Goal: Task Accomplishment & Management: Manage account settings

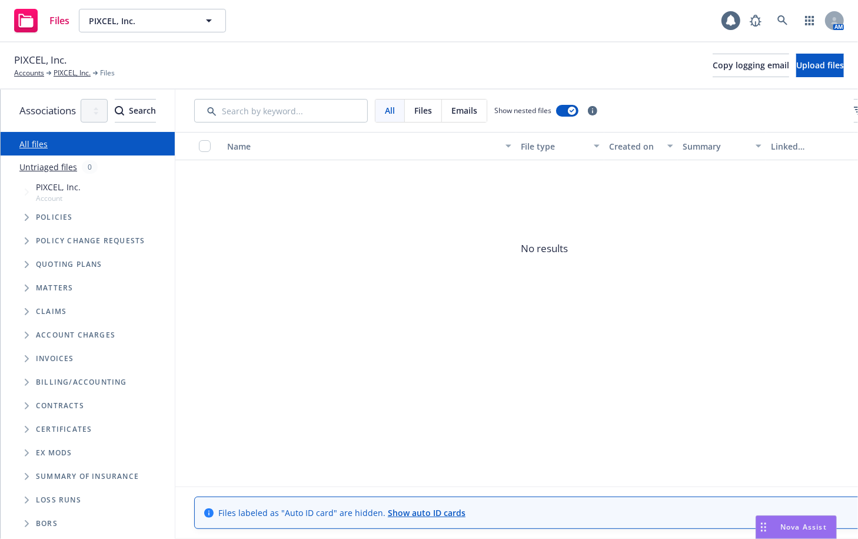
click at [22, 266] on span "Tree Example" at bounding box center [26, 264] width 19 height 19
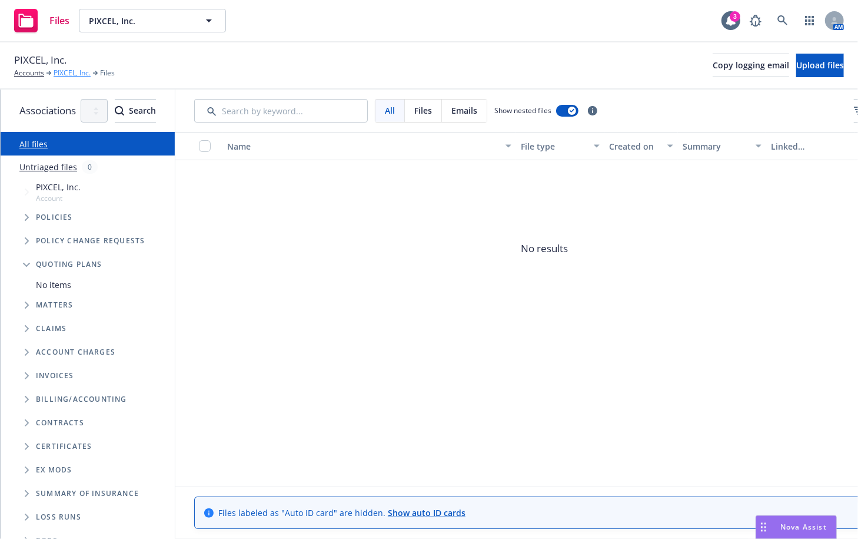
click at [77, 68] on link "PIXCEL, Inc." at bounding box center [72, 73] width 37 height 11
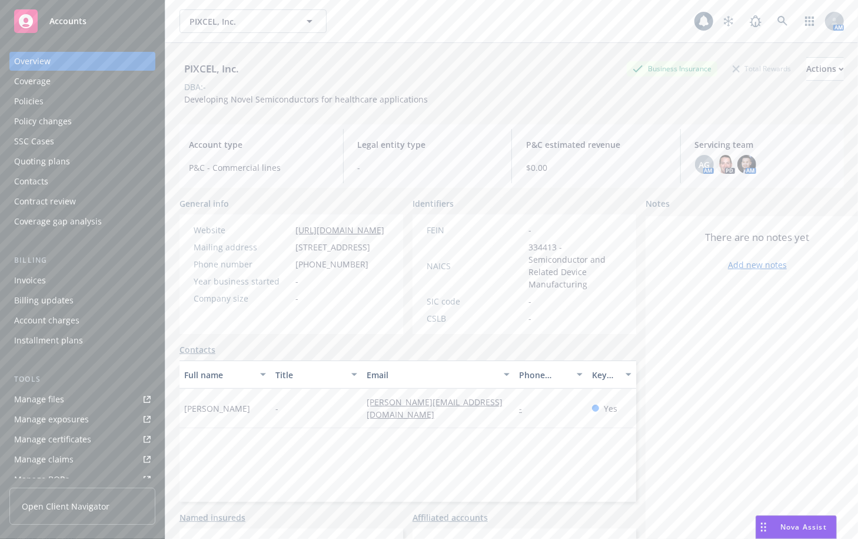
click at [74, 121] on div "Policy changes" at bounding box center [82, 121] width 137 height 19
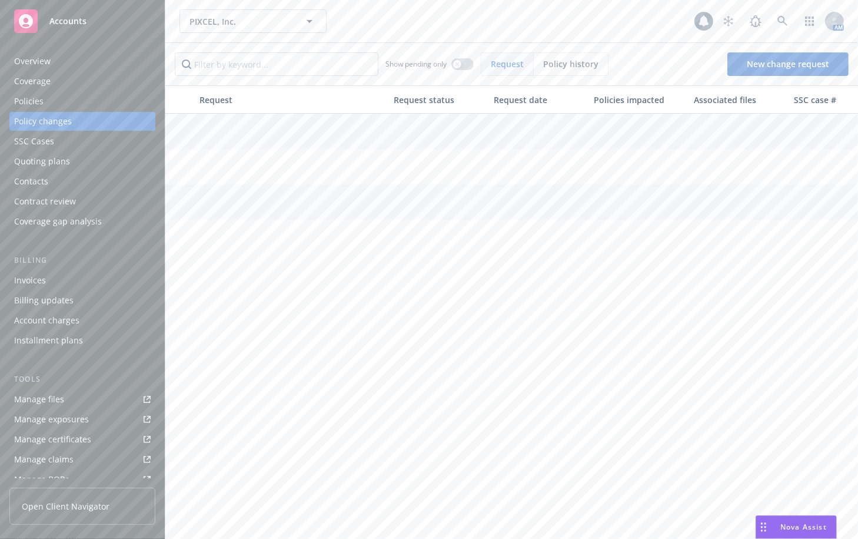
click at [47, 164] on div "Quoting plans" at bounding box center [42, 161] width 56 height 19
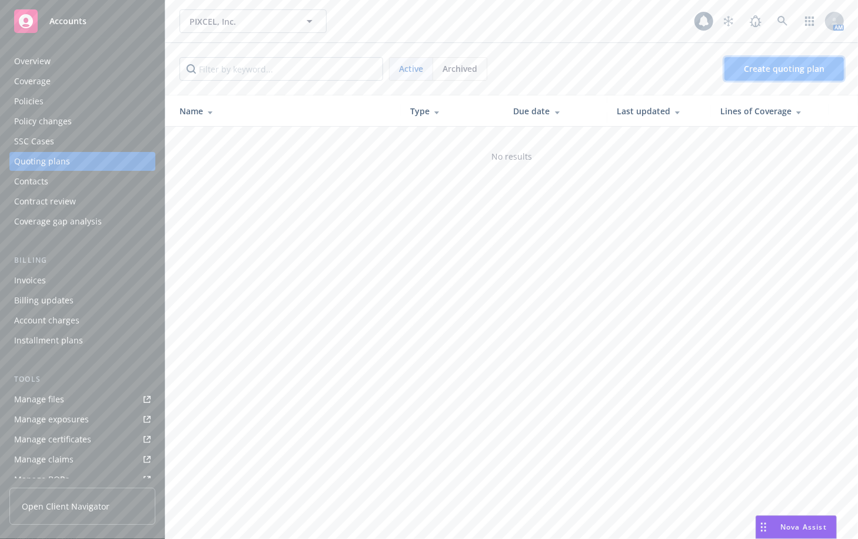
click at [756, 68] on span "Create quoting plan" at bounding box center [784, 68] width 81 height 11
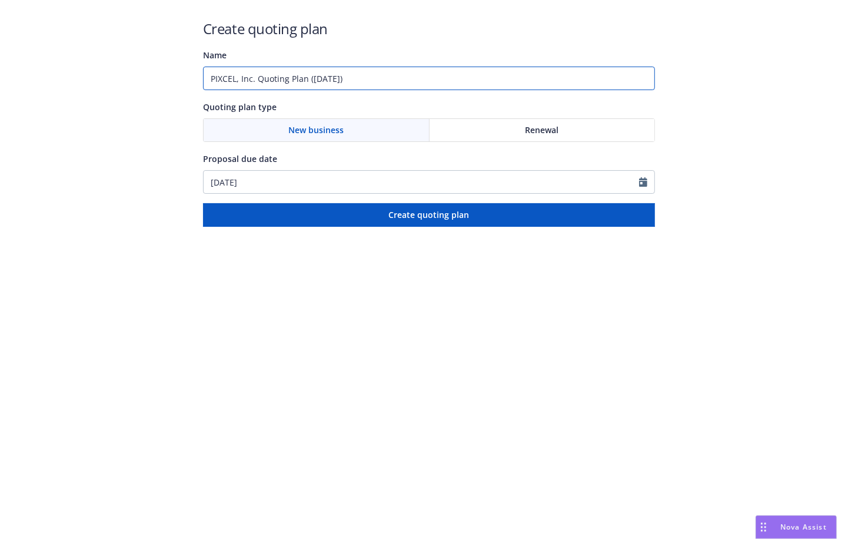
drag, startPoint x: 383, startPoint y: 76, endPoint x: 20, endPoint y: 88, distance: 362.9
click at [24, 88] on div "Create quoting plan Name PIXCEL, Inc. Quoting Plan (2025-08-14) Quoting plan ty…" at bounding box center [429, 113] width 858 height 227
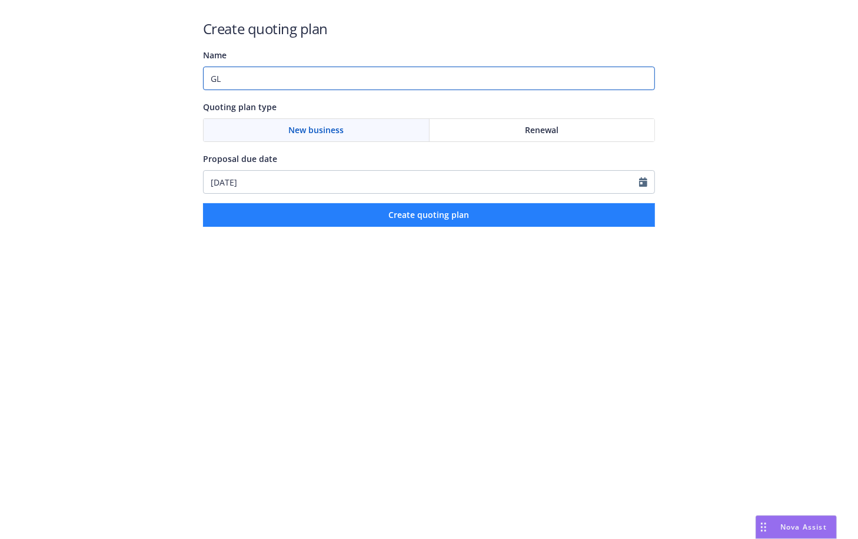
type input "GL"
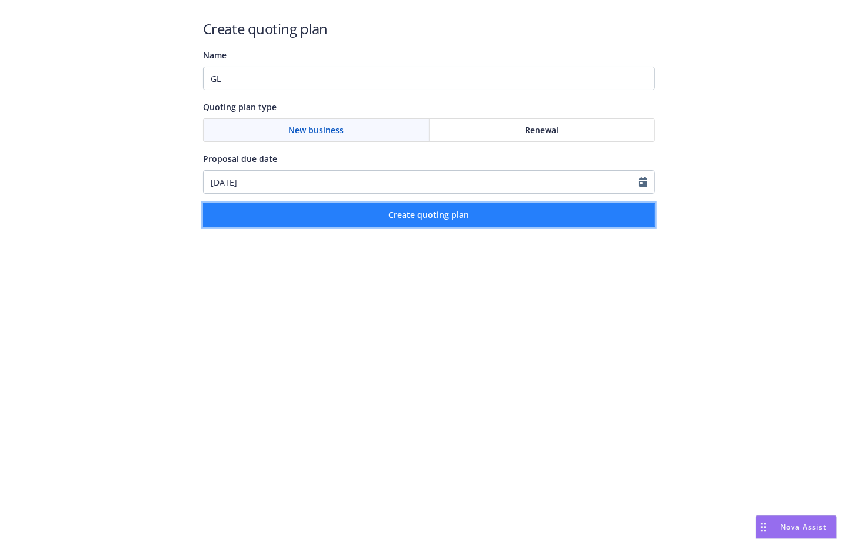
click at [314, 207] on button "Create quoting plan" at bounding box center [429, 215] width 452 height 24
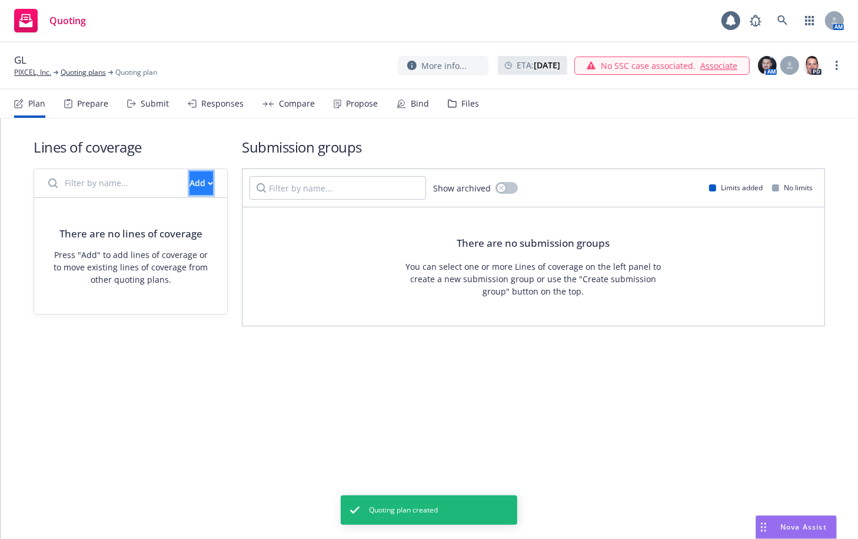
click at [190, 173] on div "Add" at bounding box center [202, 183] width 24 height 22
click at [174, 207] on span "Create new business lines of coverage" at bounding box center [243, 212] width 180 height 11
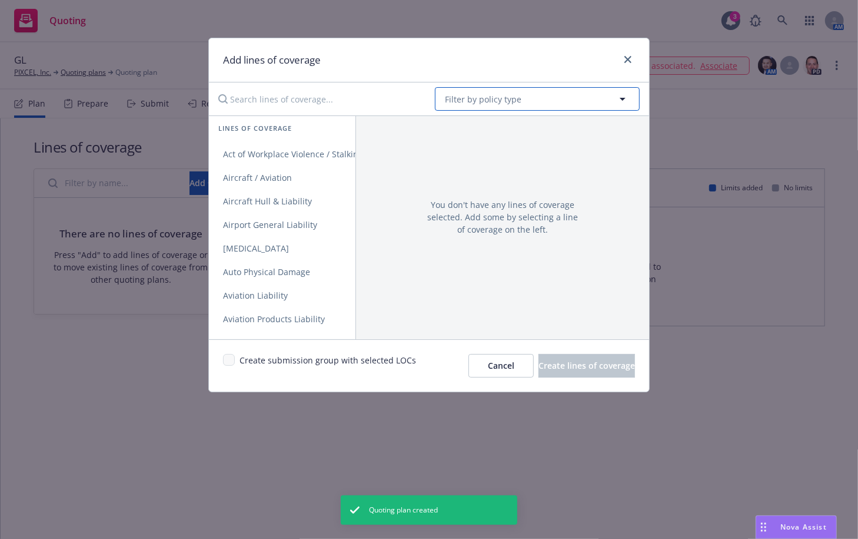
drag, startPoint x: 490, startPoint y: 96, endPoint x: 489, endPoint y: 104, distance: 7.9
click at [490, 96] on span "Filter by policy type" at bounding box center [483, 99] width 77 height 12
type input "general"
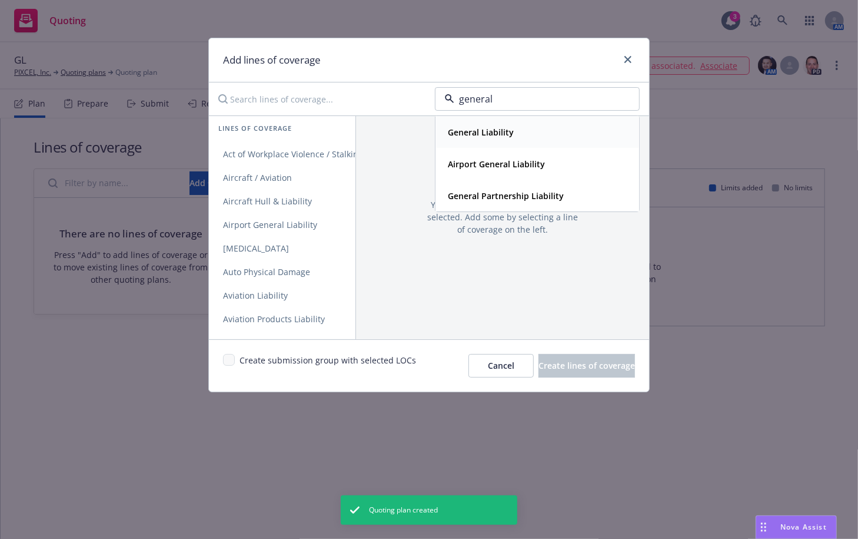
click at [474, 134] on strong "General Liability" at bounding box center [481, 132] width 66 height 11
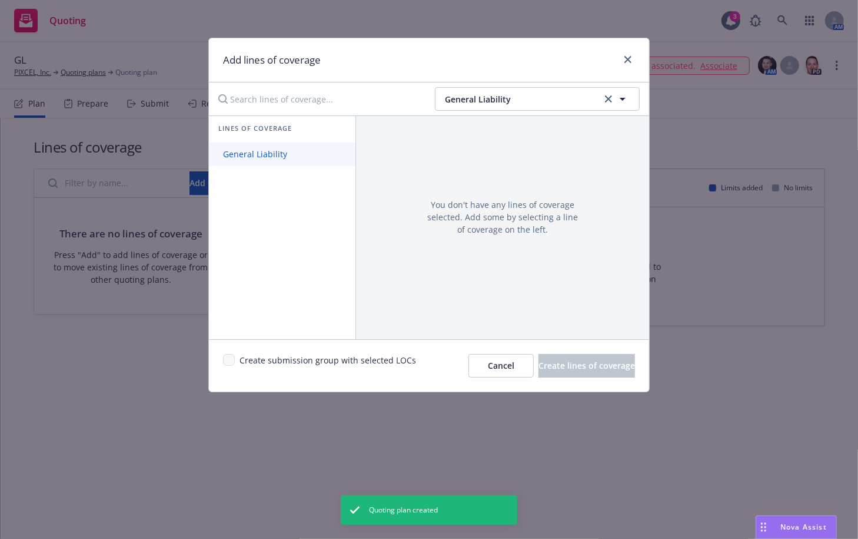
click at [318, 158] on link "General Liability" at bounding box center [282, 154] width 147 height 24
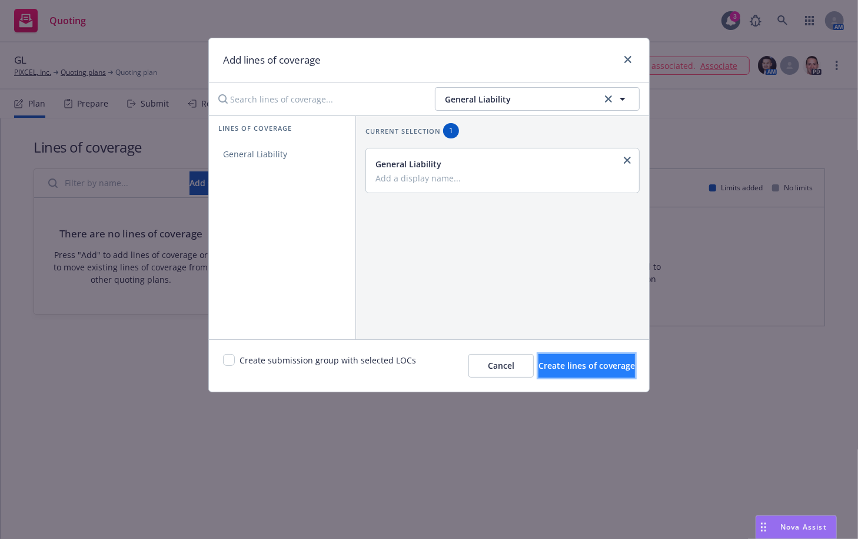
click at [579, 366] on span "Create lines of coverage" at bounding box center [587, 365] width 97 height 11
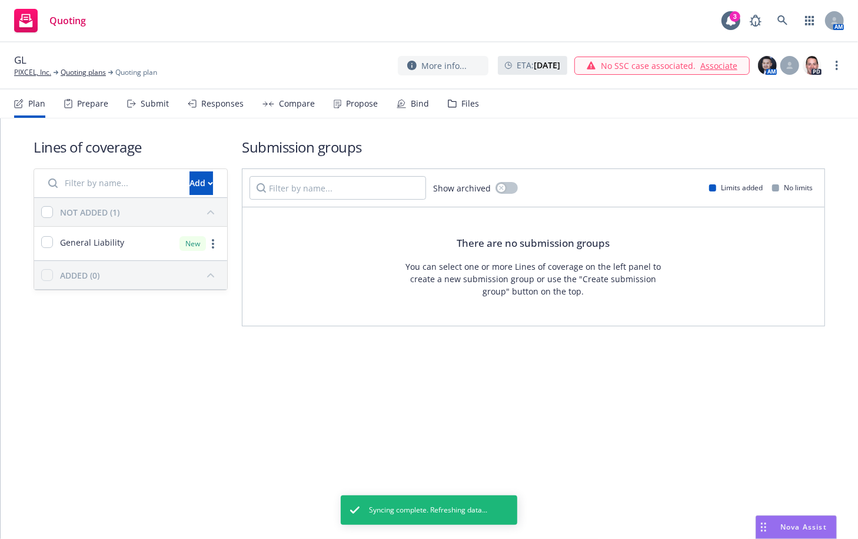
click at [412, 330] on div "Lines of coverage Add NOT ADDED (1) General Liability New ADDED (0) Submission …" at bounding box center [430, 231] width 792 height 227
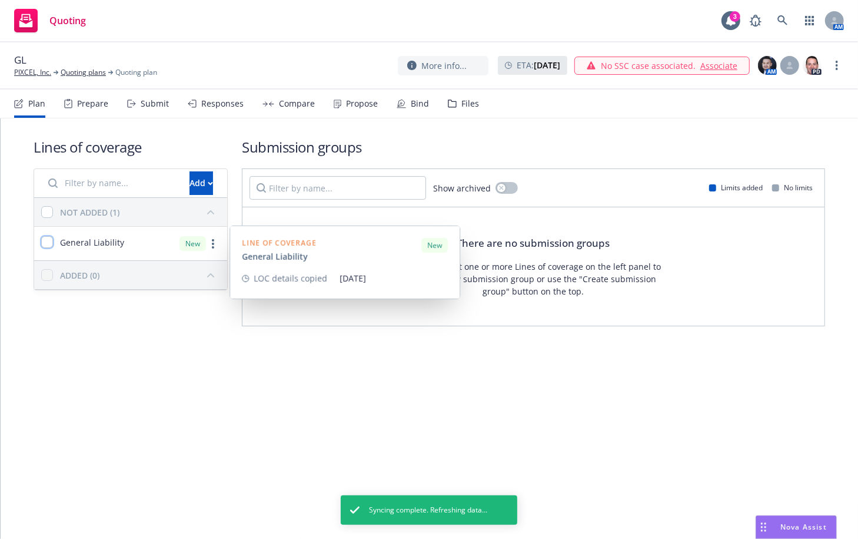
click at [44, 243] on input "checkbox" at bounding box center [47, 242] width 12 height 12
checkbox input "true"
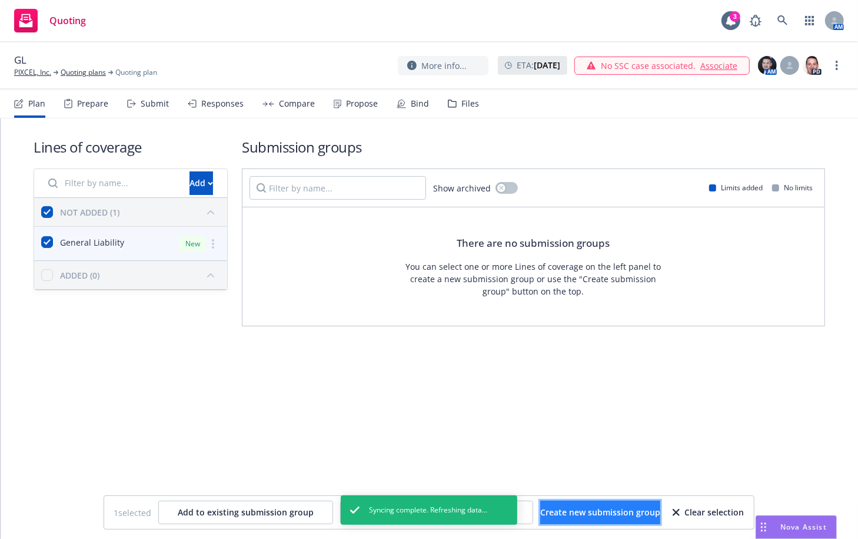
click at [621, 516] on span "Create new submission group" at bounding box center [601, 511] width 120 height 11
checkbox input "false"
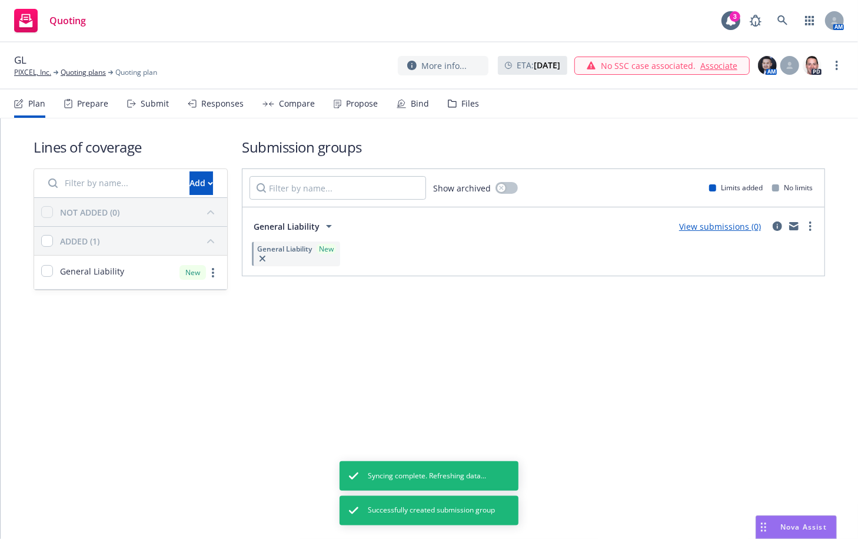
click at [707, 224] on link "View submissions (0)" at bounding box center [720, 226] width 82 height 11
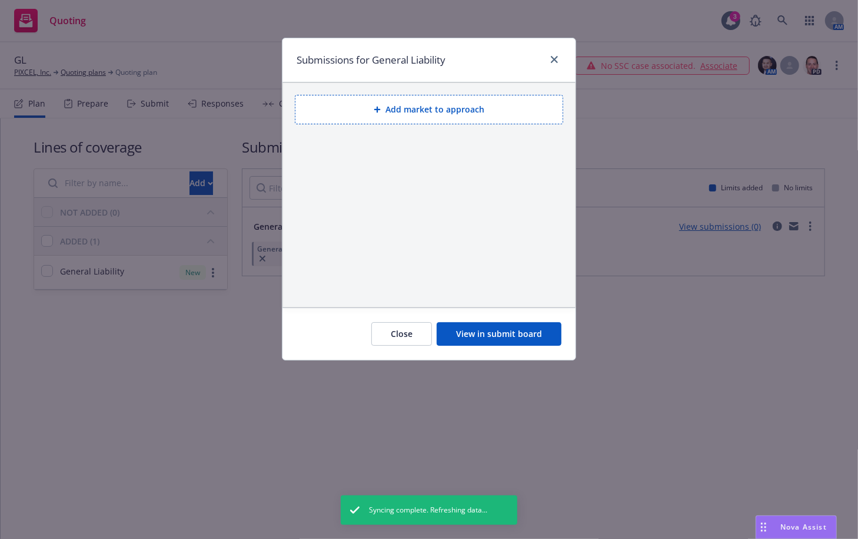
click at [430, 103] on button "Add market to approach" at bounding box center [429, 109] width 268 height 29
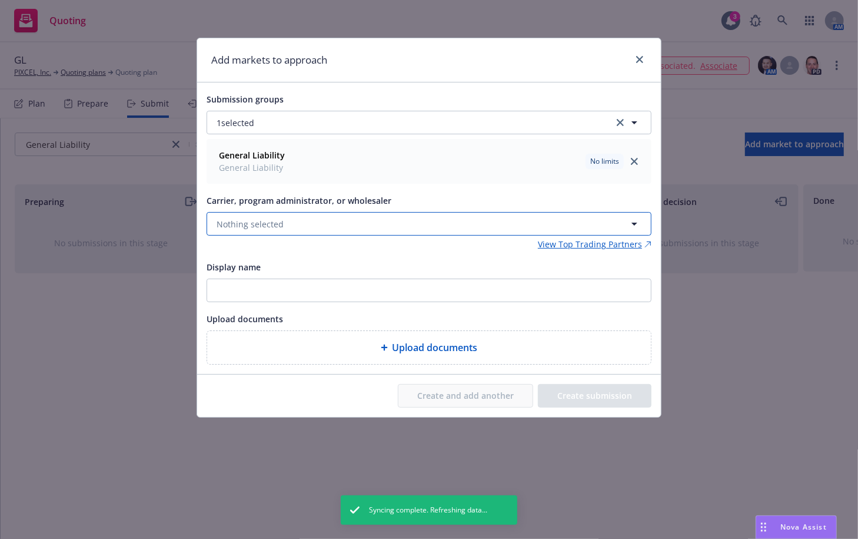
drag, startPoint x: 342, startPoint y: 219, endPoint x: 336, endPoint y: 223, distance: 7.2
click at [342, 217] on button "Nothing selected" at bounding box center [429, 224] width 445 height 24
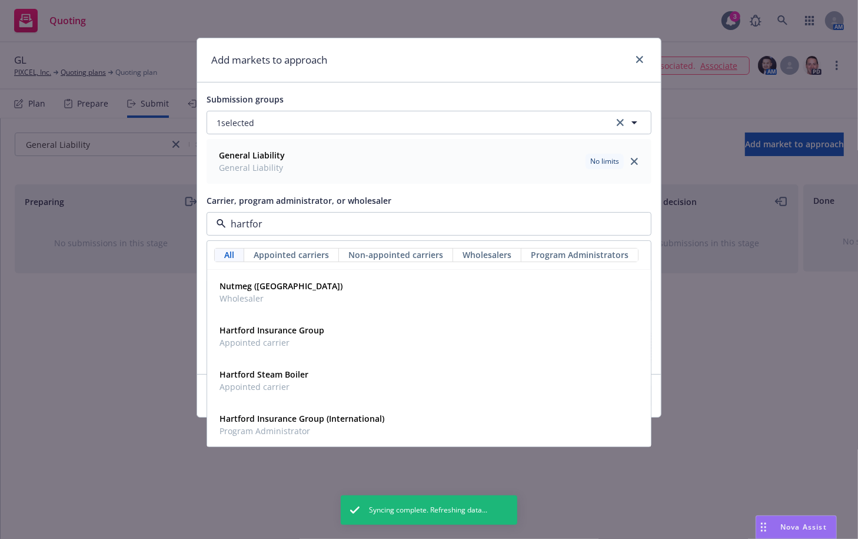
type input "hartford"
click at [310, 328] on strong "Hartford Insurance Group" at bounding box center [272, 329] width 105 height 11
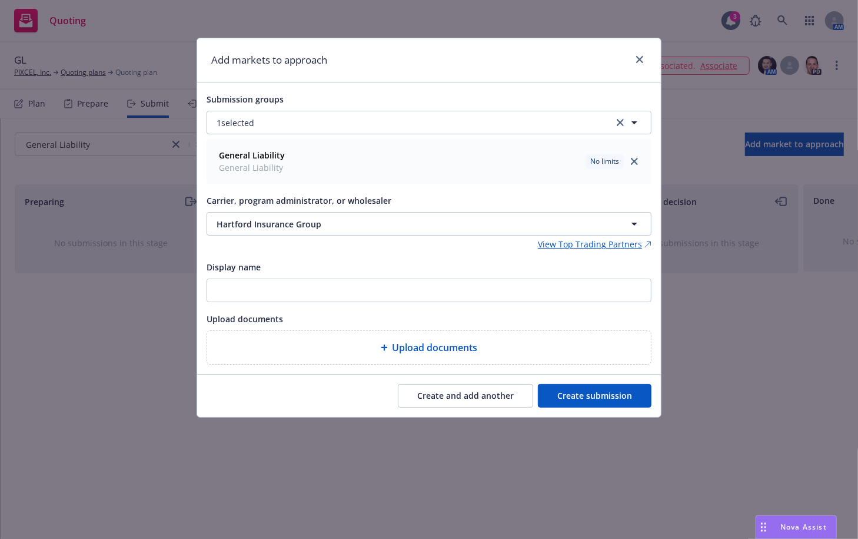
click at [582, 397] on button "Create submission" at bounding box center [595, 396] width 114 height 24
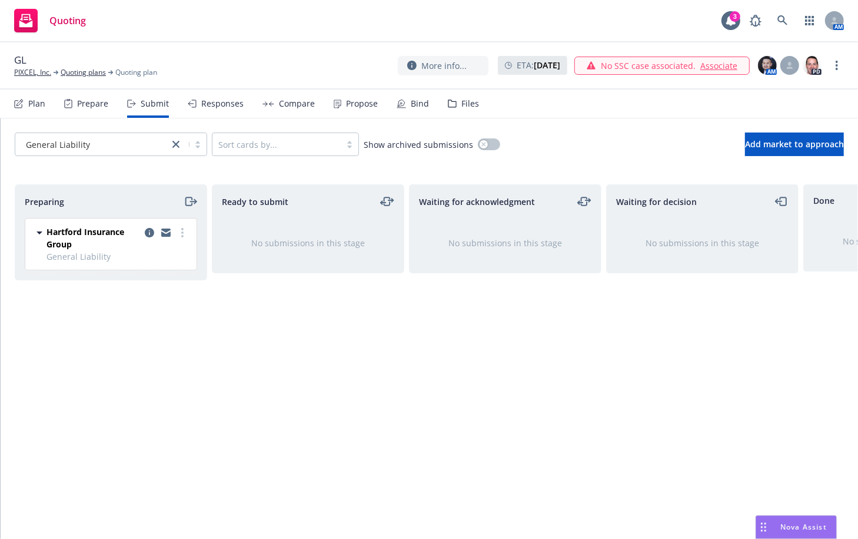
click at [568, 387] on div "Waiting for acknowledgment No submissions in this stage" at bounding box center [505, 349] width 193 height 330
click at [564, 389] on div "Waiting for acknowledgment No submissions in this stage" at bounding box center [505, 349] width 193 height 330
click at [556, 394] on div "Waiting for acknowledgment No submissions in this stage" at bounding box center [505, 349] width 193 height 330
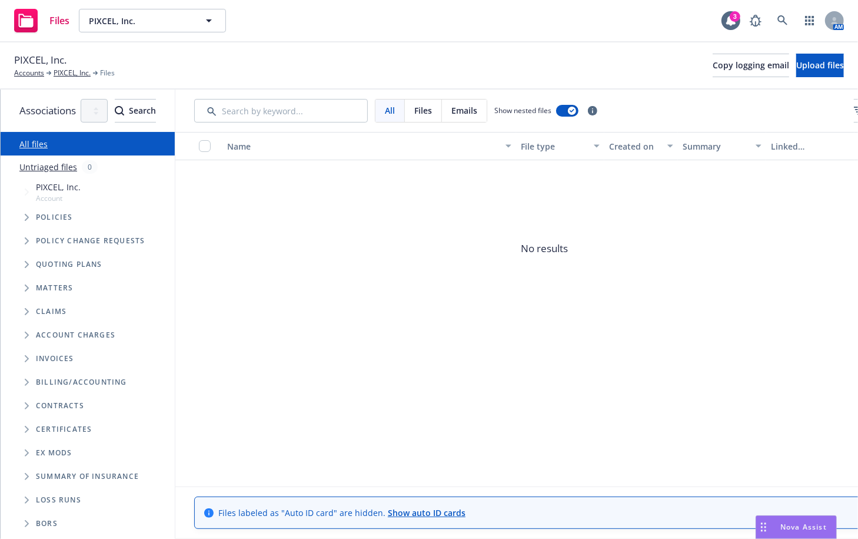
click at [32, 257] on span "Tree Example" at bounding box center [26, 264] width 19 height 19
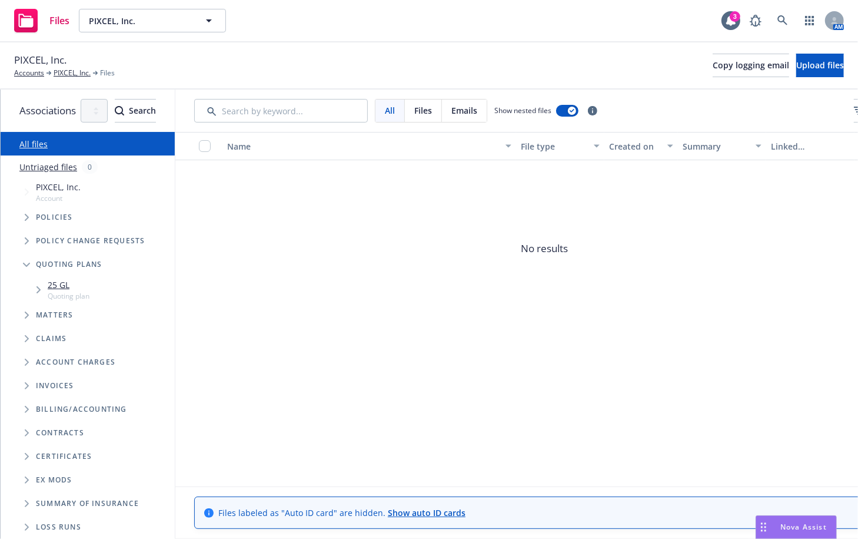
click at [37, 288] on icon "Tree Example" at bounding box center [39, 289] width 5 height 7
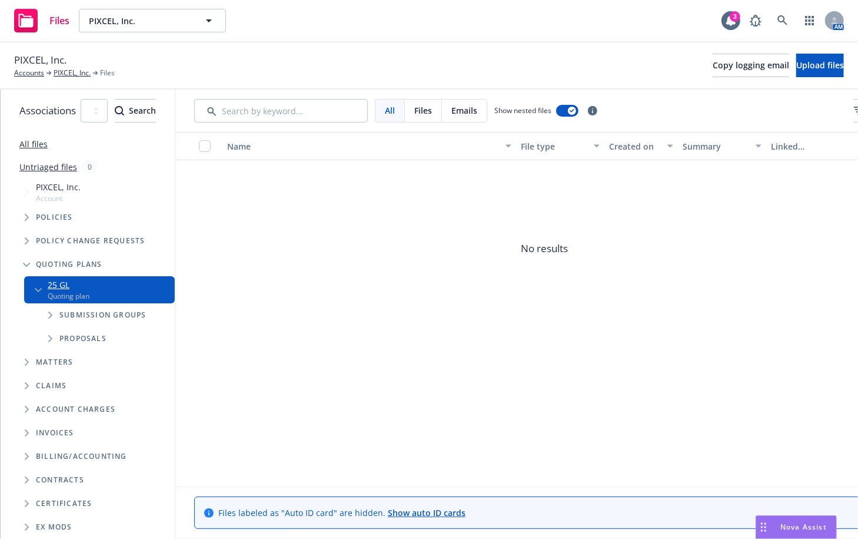
click at [52, 312] on span "Tree Example" at bounding box center [50, 315] width 19 height 19
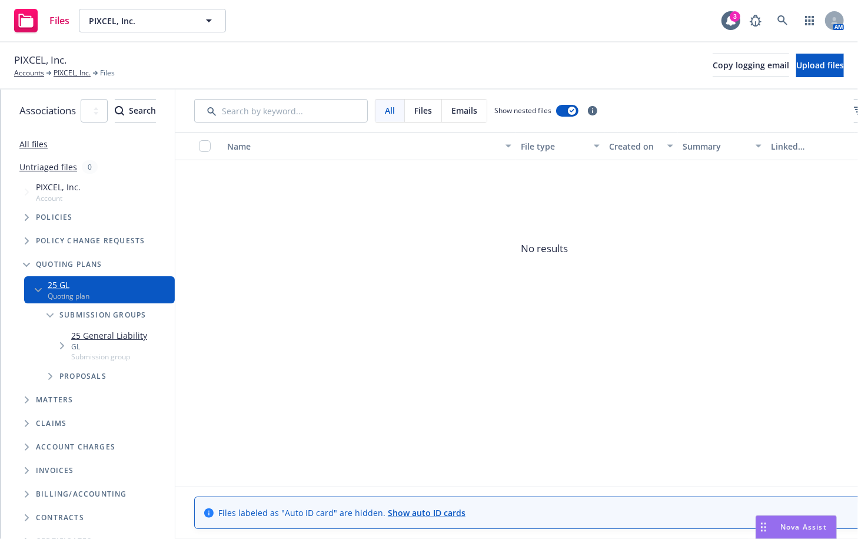
click at [62, 349] on icon "Tree Example" at bounding box center [62, 345] width 5 height 7
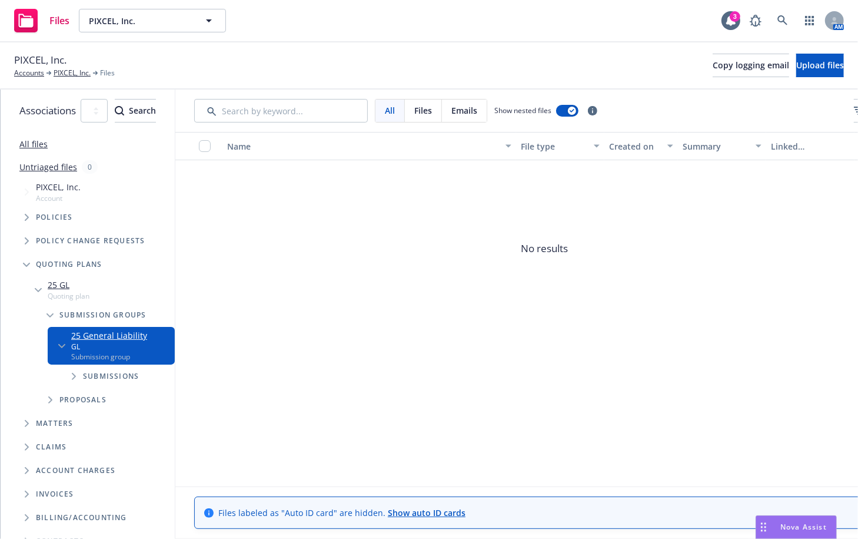
click at [77, 369] on span "Tree Example" at bounding box center [73, 376] width 19 height 19
click at [111, 391] on link "25 Hartford Insurance Group" at bounding box center [132, 402] width 75 height 25
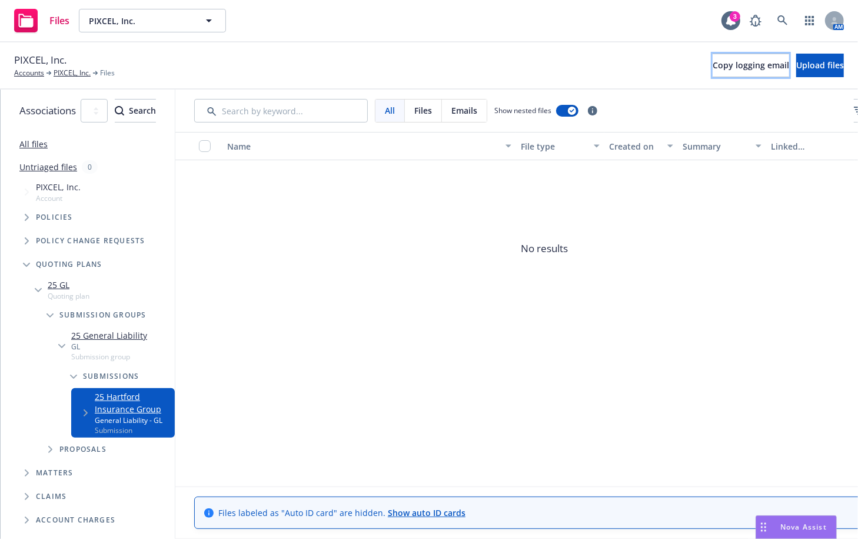
drag, startPoint x: 695, startPoint y: 71, endPoint x: 764, endPoint y: 111, distance: 79.2
click at [713, 71] on button "Copy logging email" at bounding box center [751, 66] width 77 height 24
click at [713, 67] on button "Copy logging email" at bounding box center [751, 66] width 77 height 24
drag, startPoint x: 435, startPoint y: 190, endPoint x: 263, endPoint y: 174, distance: 172.6
click at [435, 190] on span "No results" at bounding box center [544, 248] width 738 height 177
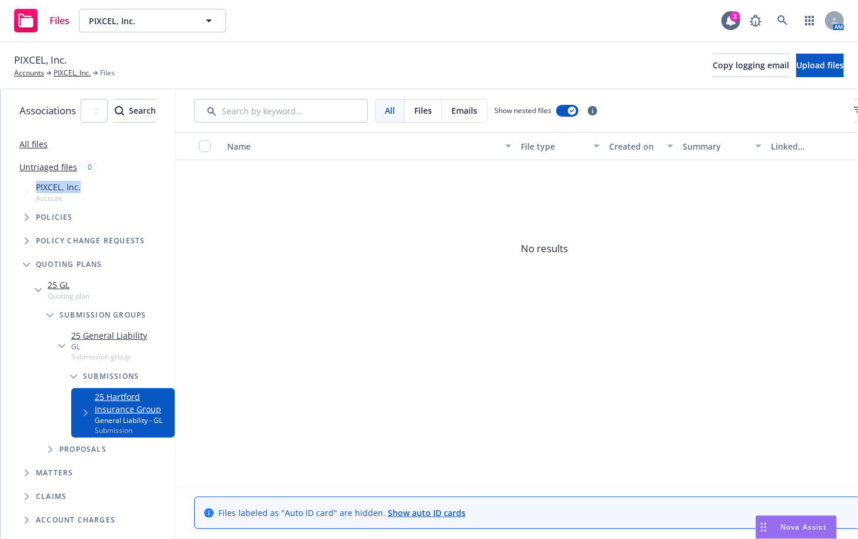
click at [118, 179] on div "All files Untriaged files 0 Accessibility guide for tree Tree Example. Navigate…" at bounding box center [88, 356] width 174 height 449
click at [72, 202] on span "Account" at bounding box center [58, 198] width 45 height 10
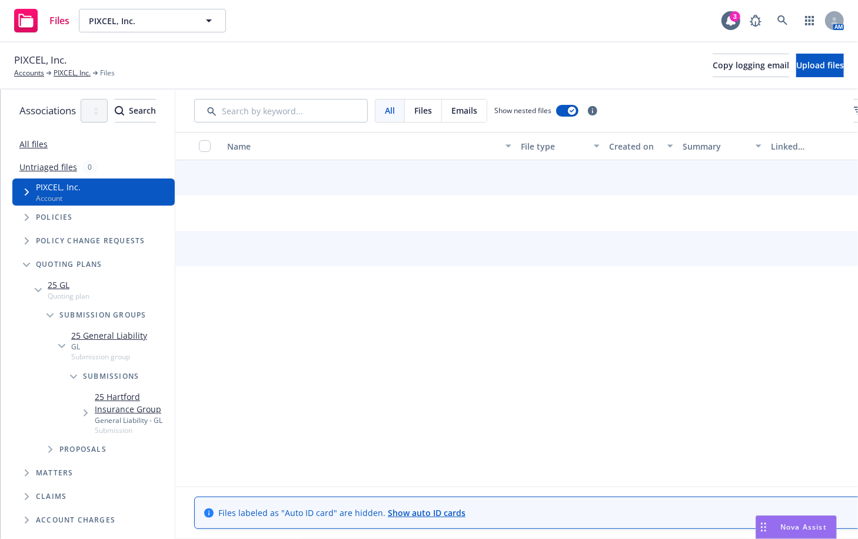
click at [48, 183] on span "PIXCEL, Inc." at bounding box center [58, 187] width 45 height 12
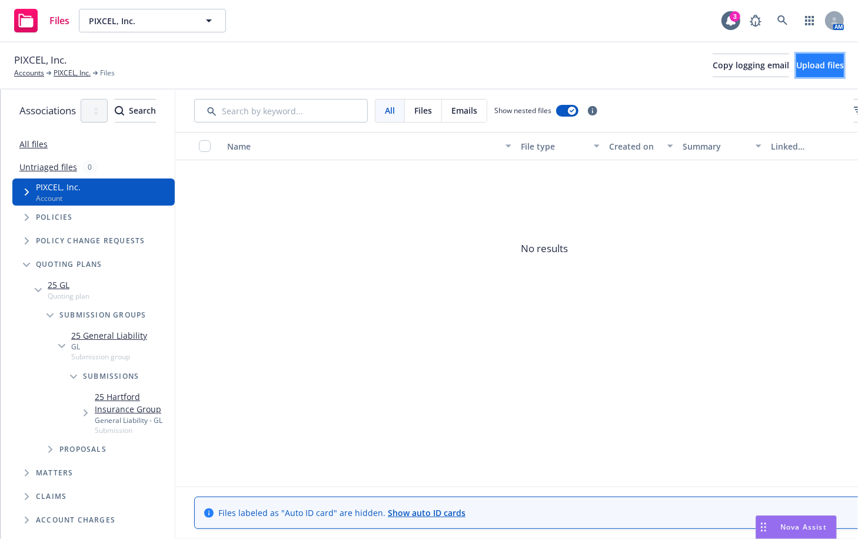
click at [797, 70] on button "Upload files" at bounding box center [821, 66] width 48 height 24
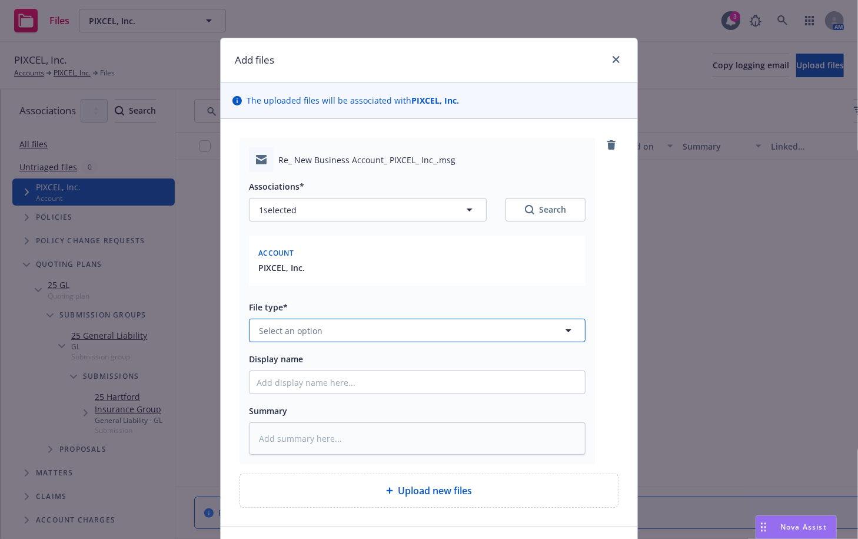
click at [402, 334] on button "Select an option" at bounding box center [417, 331] width 337 height 24
type input "email"
click at [427, 275] on div at bounding box center [417, 276] width 323 height 5
click at [408, 321] on button "Select an option" at bounding box center [417, 331] width 337 height 24
type input "email"
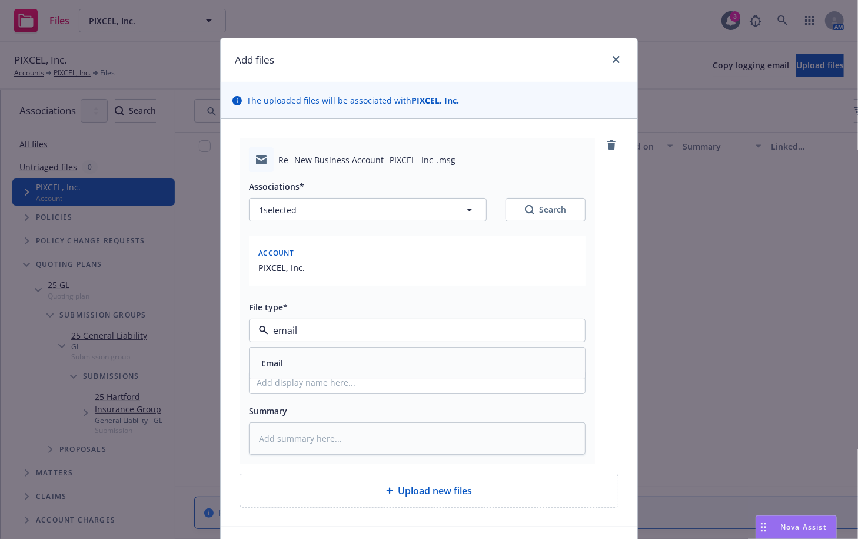
click at [352, 354] on div "Email" at bounding box center [417, 362] width 321 height 17
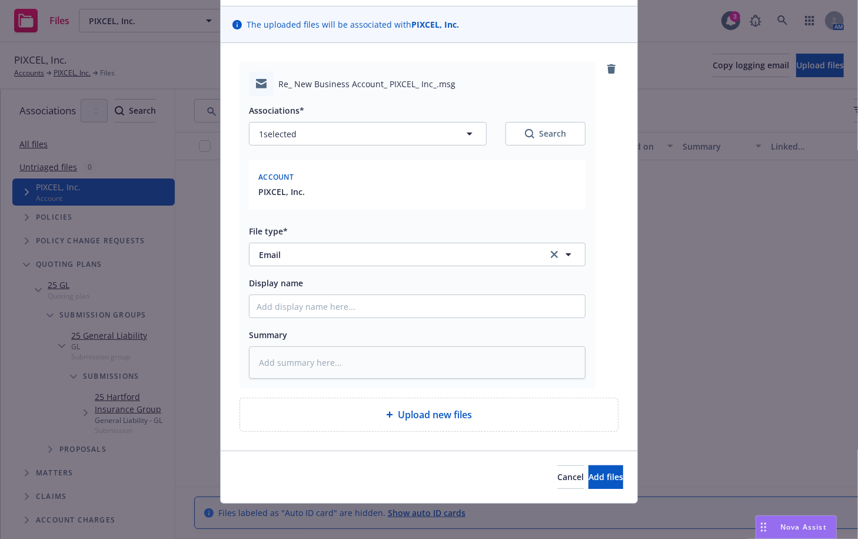
click at [588, 460] on div "Cancel Add files" at bounding box center [429, 476] width 417 height 52
click at [589, 466] on button "Add files" at bounding box center [606, 477] width 35 height 24
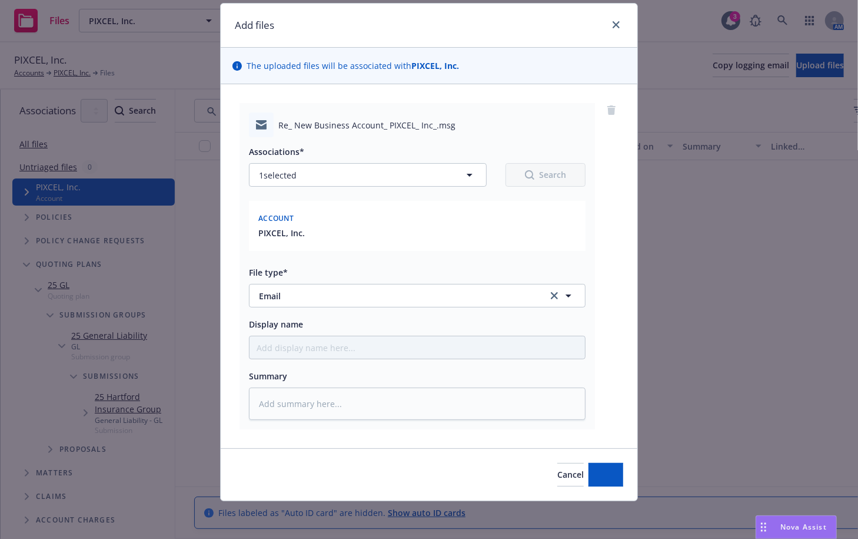
scroll to position [33, 0]
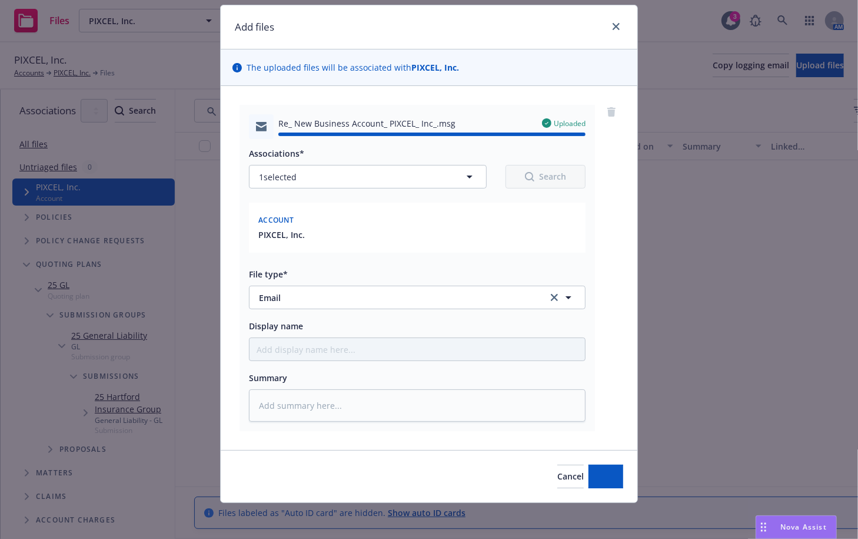
type textarea "x"
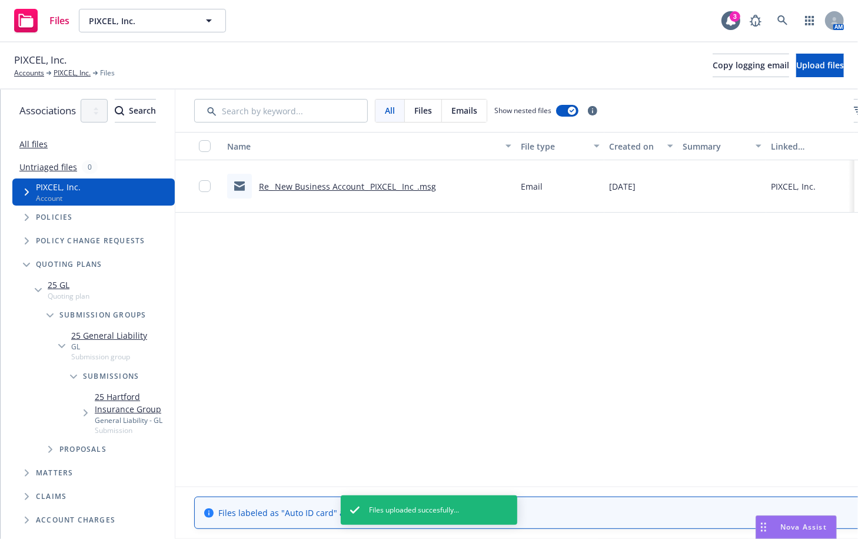
click at [468, 55] on div "PIXCEL, Inc. Accounts PIXCEL, Inc. Files Copy logging email Upload files" at bounding box center [429, 65] width 830 height 26
click at [780, 23] on icon at bounding box center [783, 20] width 11 height 11
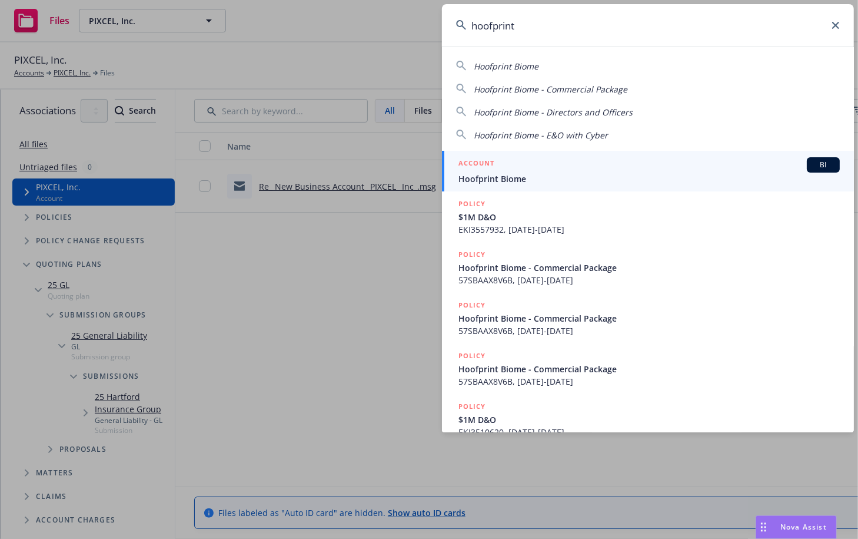
type input "hoofprint"
click at [604, 169] on div "ACCOUNT BI" at bounding box center [650, 164] width 382 height 15
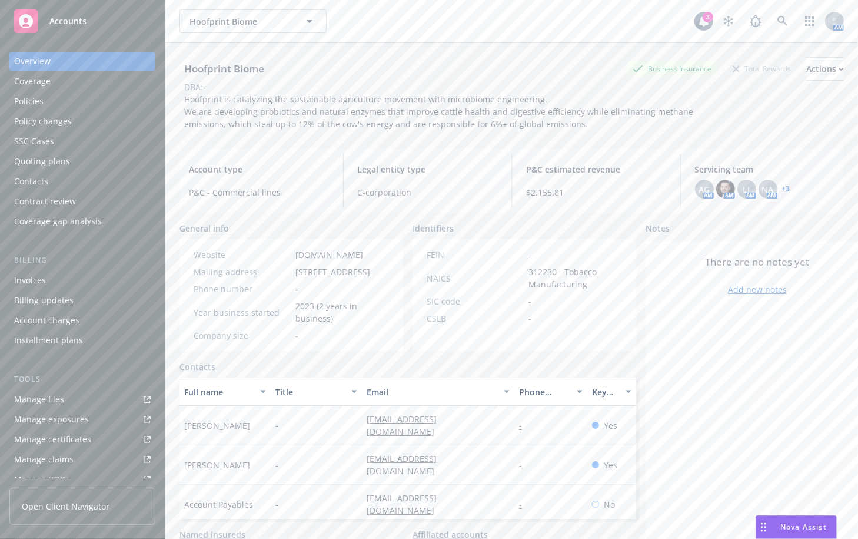
click at [76, 98] on div "Policies" at bounding box center [82, 101] width 137 height 19
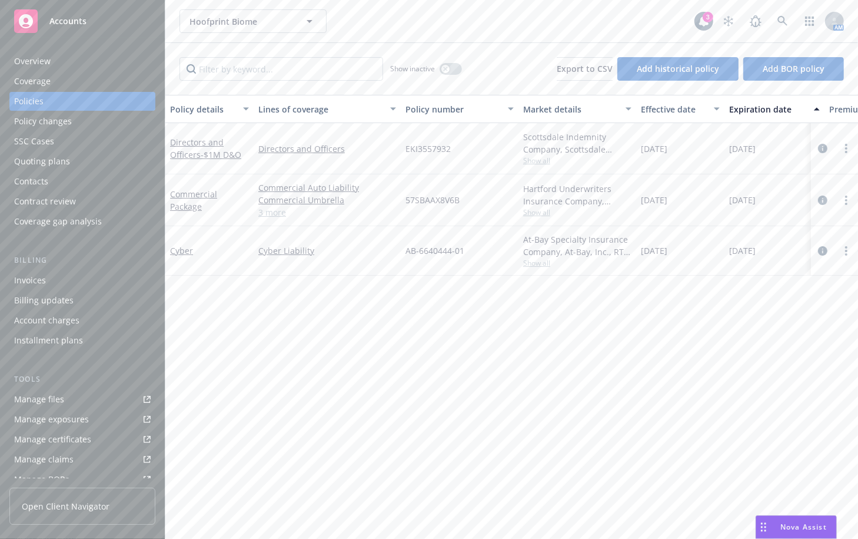
click at [92, 62] on div "Overview" at bounding box center [82, 61] width 137 height 19
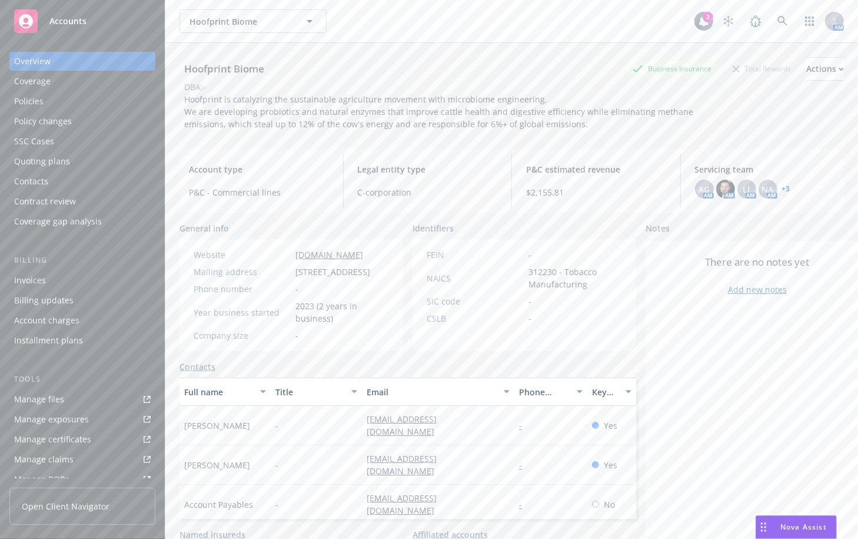
click at [64, 99] on div "Policies" at bounding box center [82, 101] width 137 height 19
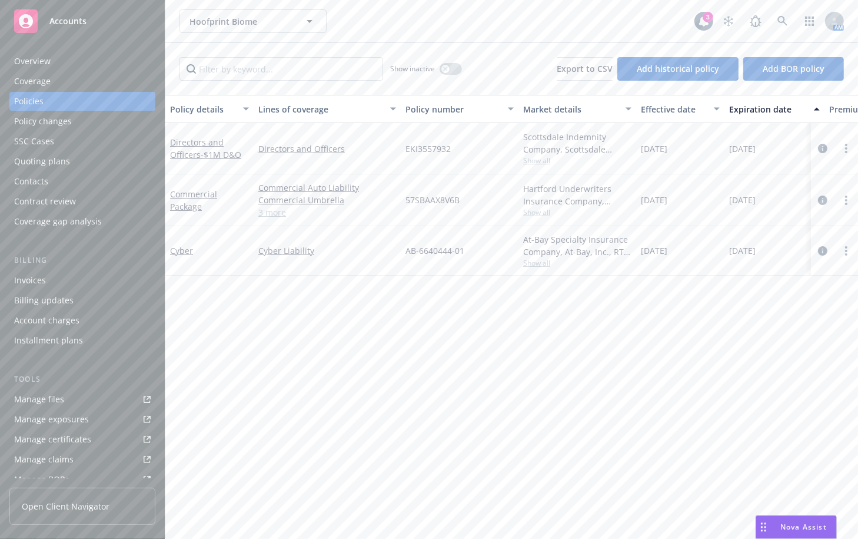
click at [490, 329] on div "Policy details Lines of coverage Policy number Market details Effective date Ex…" at bounding box center [511, 317] width 693 height 445
click at [510, 314] on div "Policy details Lines of coverage Policy number Market details Effective date Ex…" at bounding box center [511, 317] width 693 height 445
click at [503, 329] on div "Policy details Lines of coverage Policy number Market details Effective date Ex…" at bounding box center [511, 317] width 693 height 445
drag, startPoint x: 481, startPoint y: 202, endPoint x: 420, endPoint y: 173, distance: 67.4
click at [389, 206] on div "Commercial Package Commercial Auto Liability Commercial Umbrella Commercial Pro…" at bounding box center [733, 200] width 1136 height 52
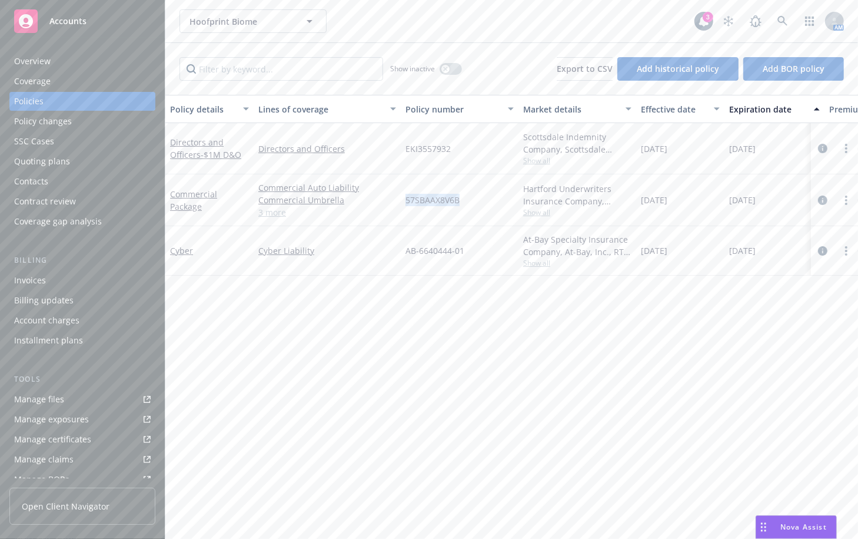
copy div "57SBAAX8V6B"
click at [45, 405] on div "Manage files" at bounding box center [39, 399] width 50 height 19
